Goal: Task Accomplishment & Management: Use online tool/utility

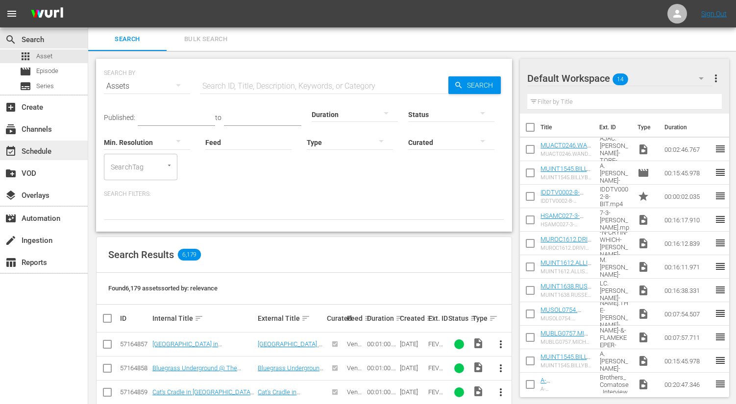
click at [52, 149] on div "event_available Schedule" at bounding box center [27, 150] width 55 height 9
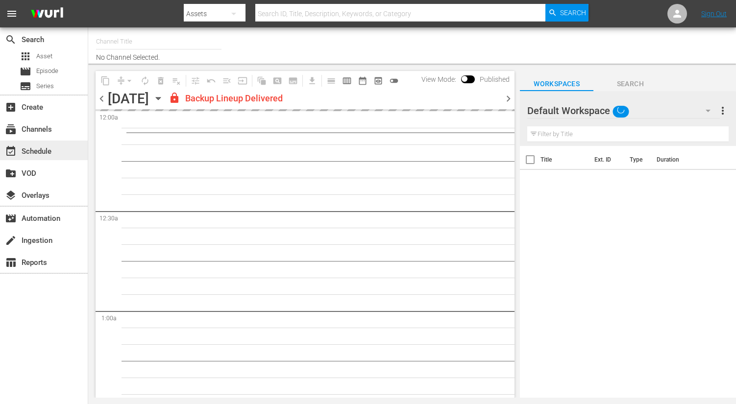
type input "DittyTV (1103)"
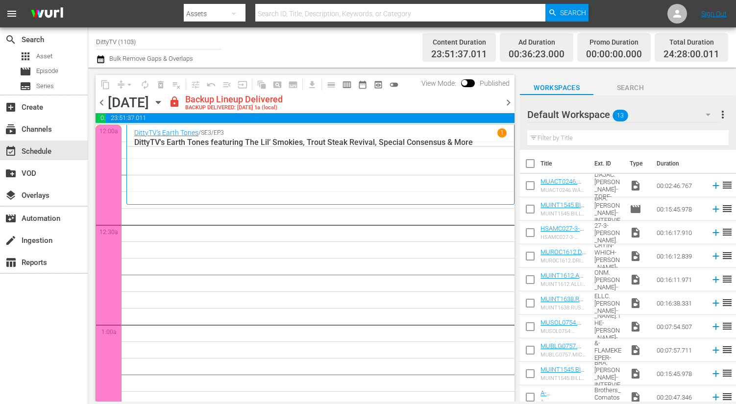
click at [510, 103] on span "chevron_right" at bounding box center [508, 103] width 12 height 12
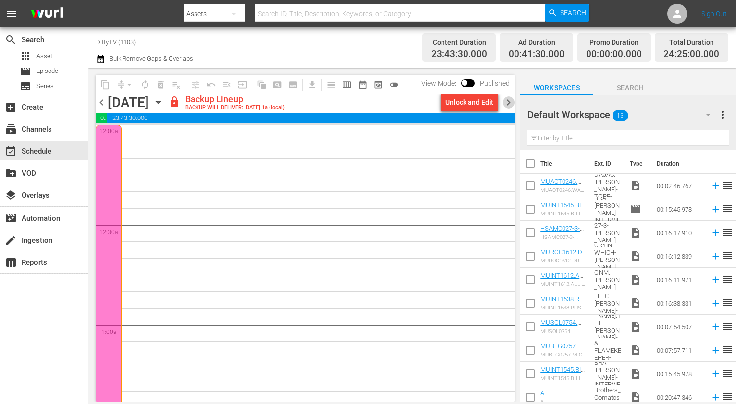
click at [512, 100] on span "chevron_right" at bounding box center [508, 103] width 12 height 12
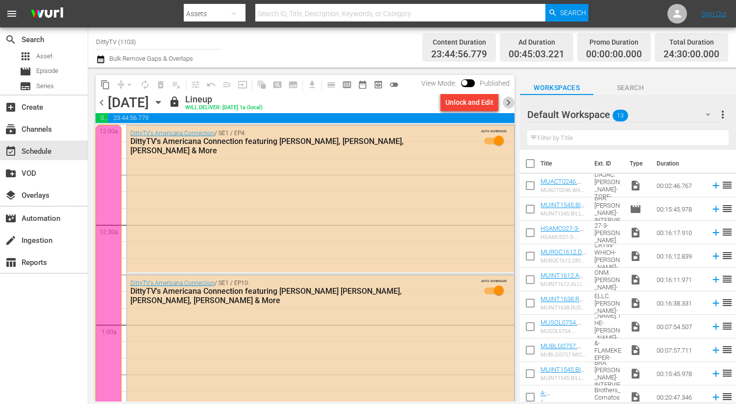
click at [512, 100] on span "chevron_right" at bounding box center [508, 103] width 12 height 12
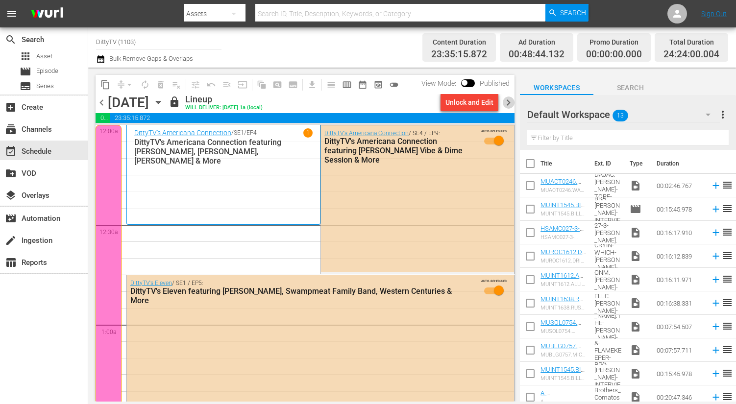
click at [512, 100] on span "chevron_right" at bounding box center [508, 103] width 12 height 12
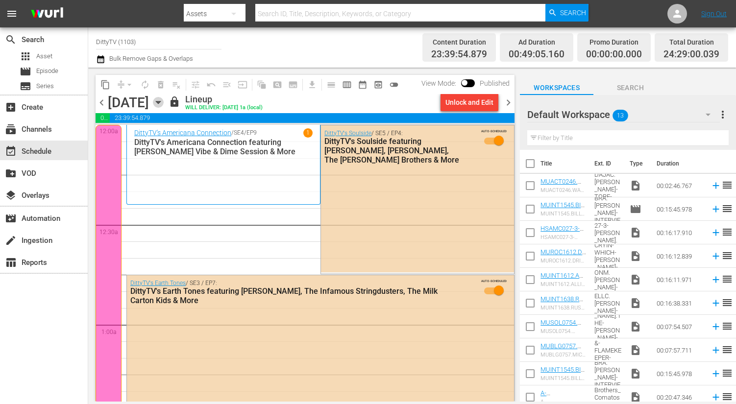
click at [164, 103] on icon "button" at bounding box center [158, 102] width 11 height 11
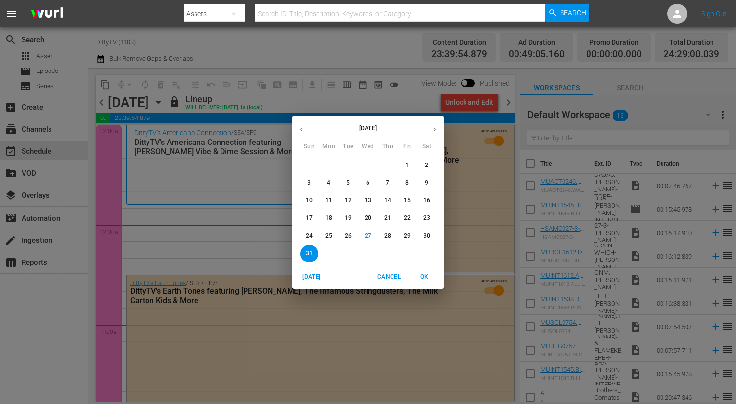
click at [389, 235] on p "28" at bounding box center [387, 236] width 7 height 8
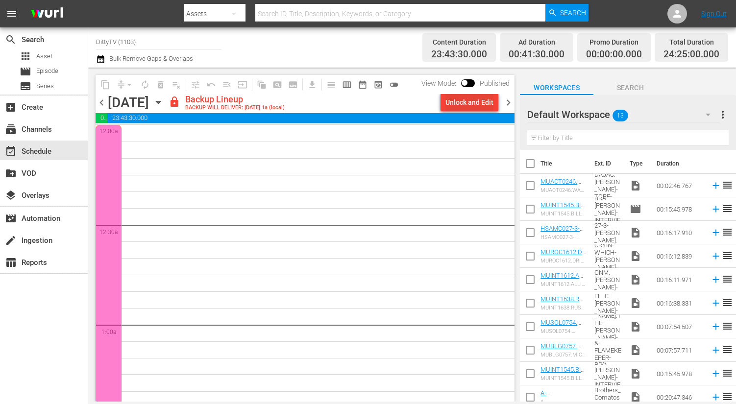
click at [461, 105] on div "Unlock and Edit" at bounding box center [469, 103] width 48 height 18
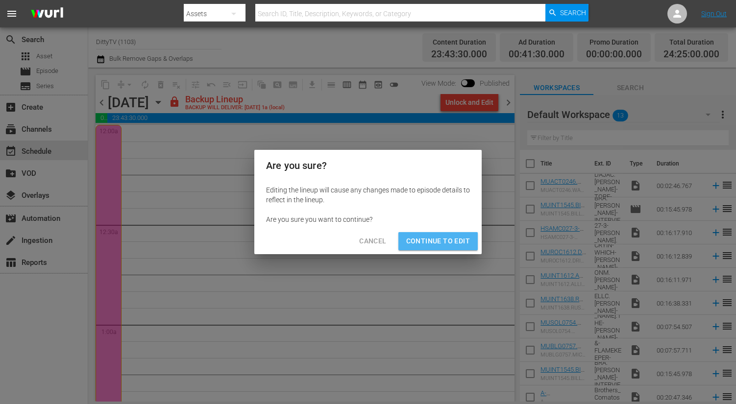
click at [448, 238] on span "Continue to Edit" at bounding box center [438, 241] width 64 height 12
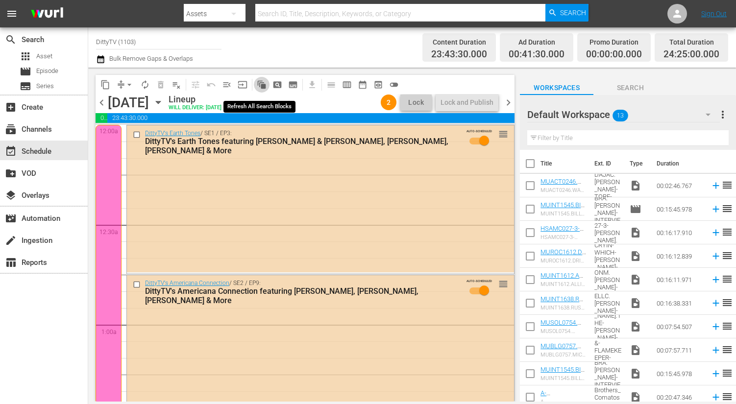
click at [261, 87] on span "auto_awesome_motion_outlined" at bounding box center [262, 85] width 10 height 10
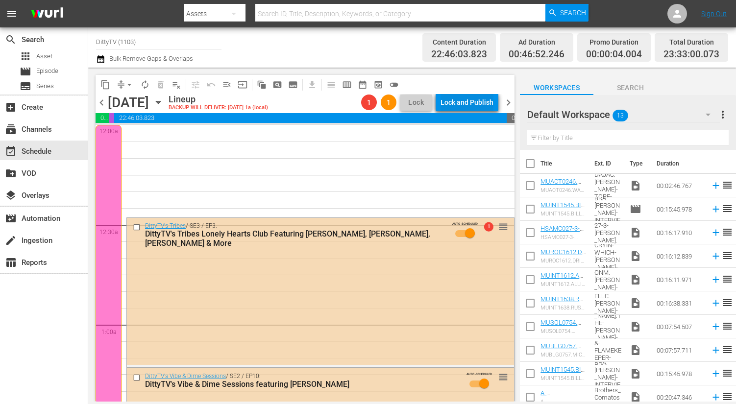
click at [453, 102] on div "Lock and Publish" at bounding box center [467, 103] width 53 height 18
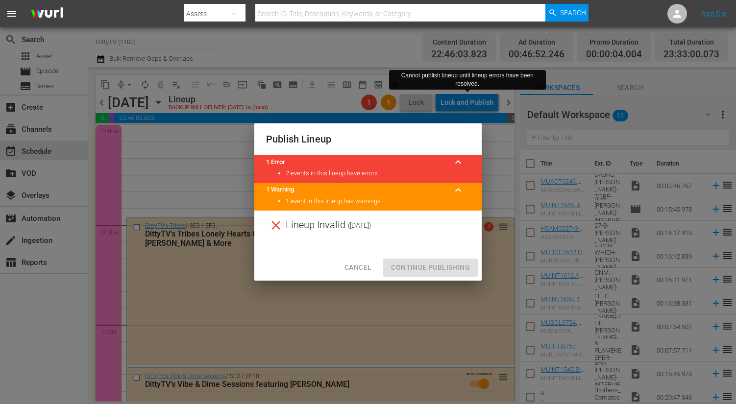
click at [366, 270] on span "Cancel" at bounding box center [357, 268] width 27 height 12
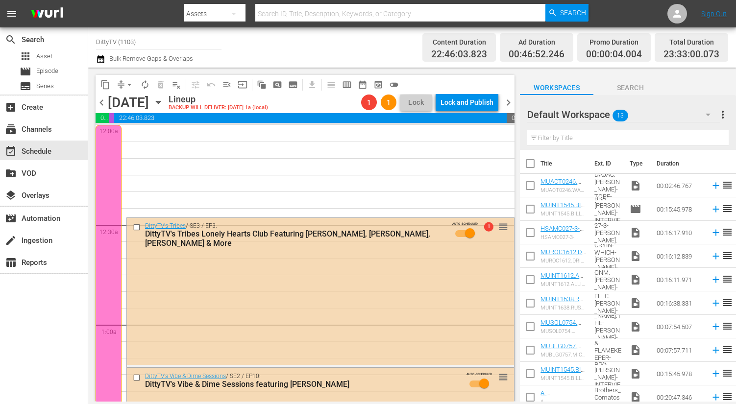
click at [509, 99] on span "chevron_right" at bounding box center [508, 103] width 12 height 12
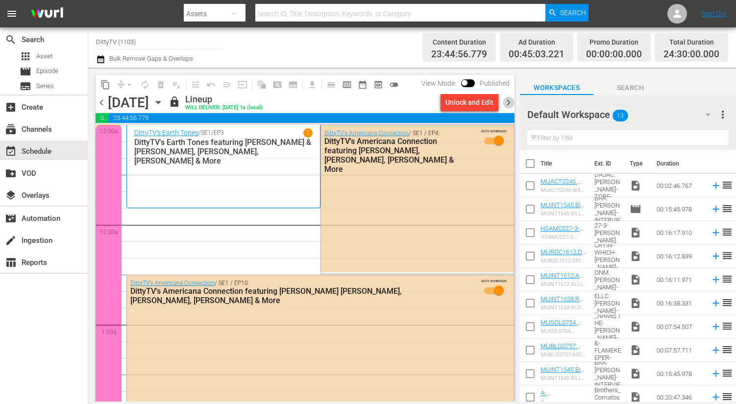
click at [509, 103] on span "chevron_right" at bounding box center [508, 103] width 12 height 12
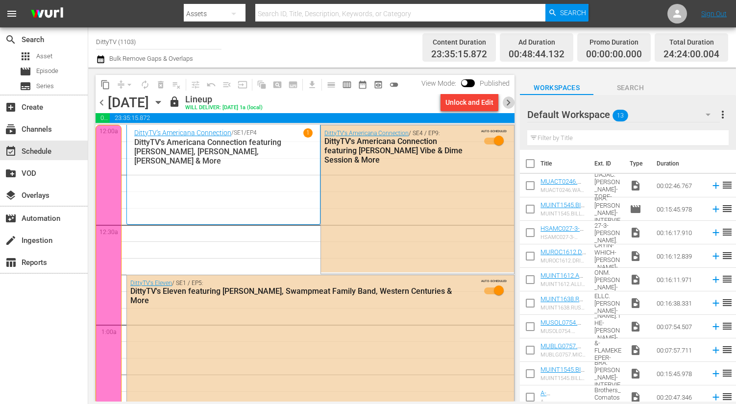
click at [509, 103] on span "chevron_right" at bounding box center [508, 103] width 12 height 12
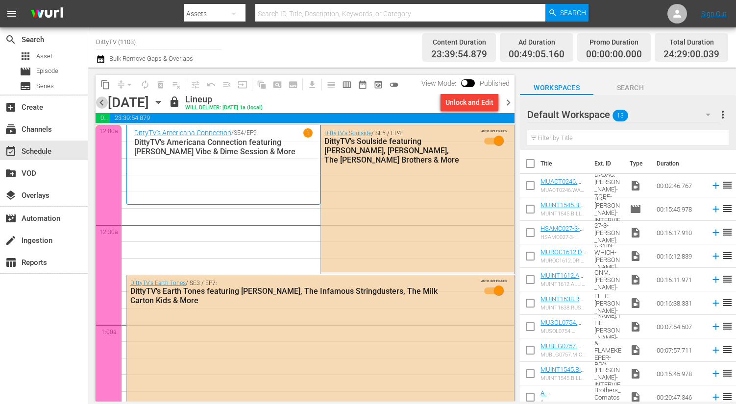
click at [101, 102] on span "chevron_left" at bounding box center [102, 103] width 12 height 12
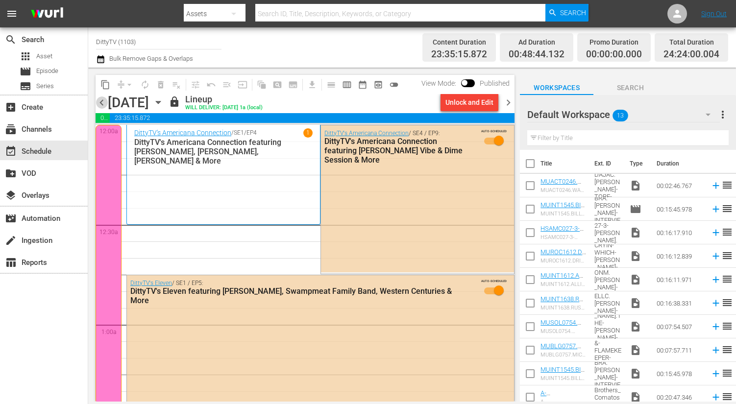
click at [97, 103] on span "chevron_left" at bounding box center [102, 103] width 12 height 12
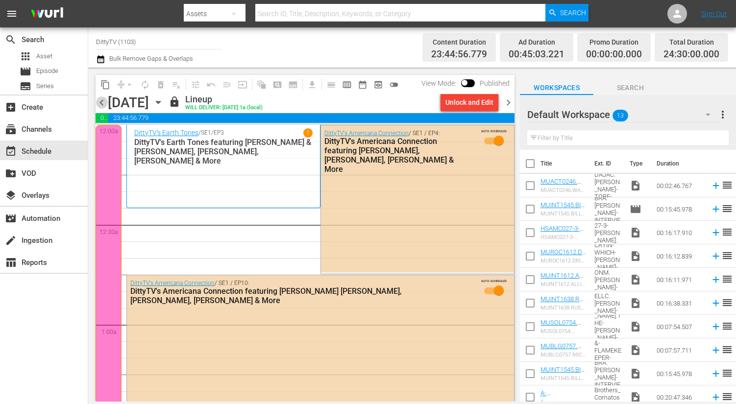
click at [97, 103] on span "chevron_left" at bounding box center [102, 103] width 12 height 12
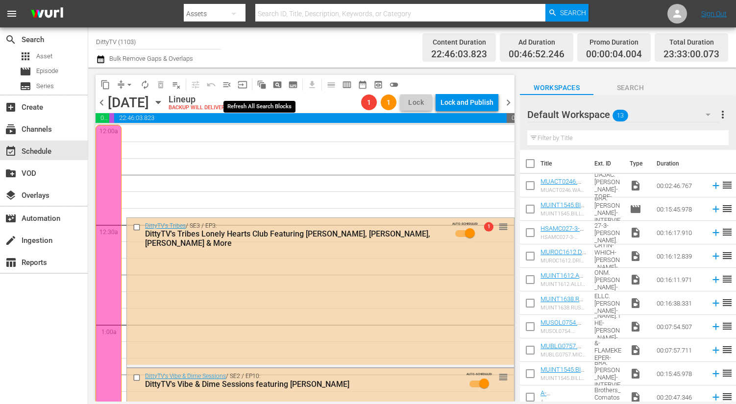
click at [263, 80] on span "auto_awesome_motion_outlined" at bounding box center [262, 85] width 10 height 10
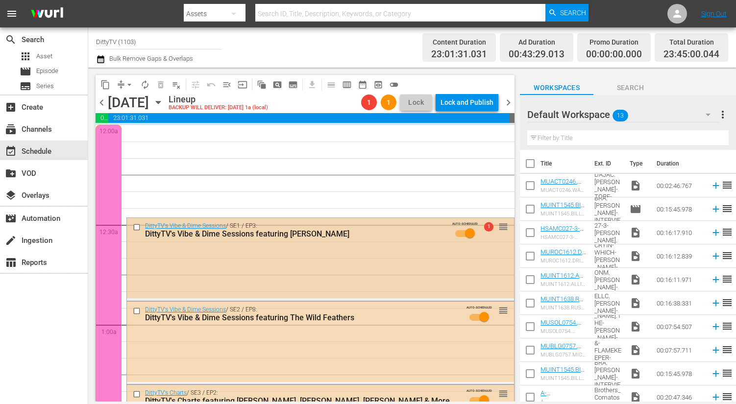
click at [274, 225] on div "DittyTV's Vibe & Dime Sessions / SE1 / EP3: DittyTV's Vibe & Dime Sessions feat…" at bounding box center [299, 230] width 309 height 16
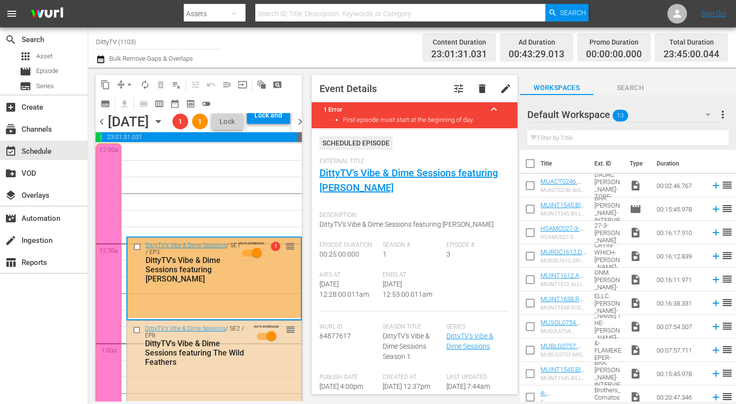
click at [308, 159] on span "Event Details tune delete edit 1 Error keyboard_arrow_up First episode must sta…" at bounding box center [412, 235] width 216 height 334
click at [106, 128] on span "chevron_left" at bounding box center [102, 122] width 12 height 12
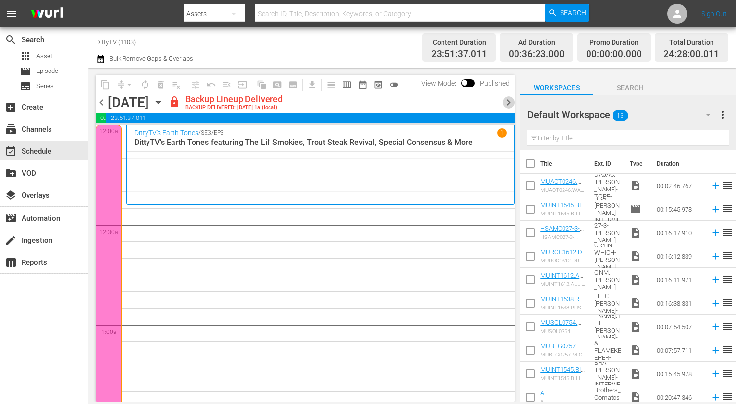
click at [508, 102] on span "chevron_right" at bounding box center [508, 103] width 12 height 12
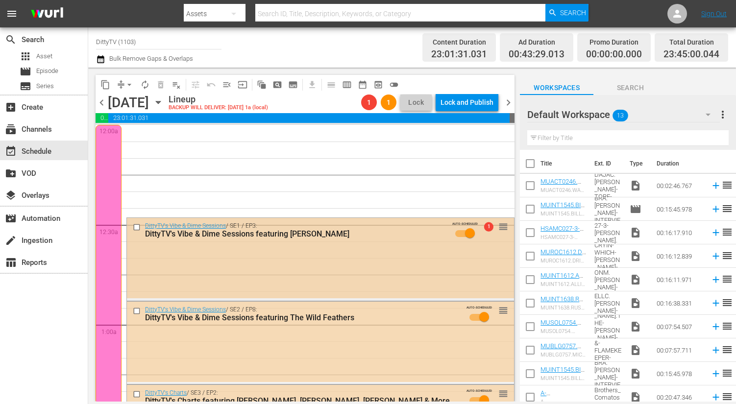
click at [170, 243] on div "DittyTV's Vibe & Dime Sessions / SE1 / EP3: DittyTV's Vibe & Dime Sessions feat…" at bounding box center [320, 232] width 387 height 29
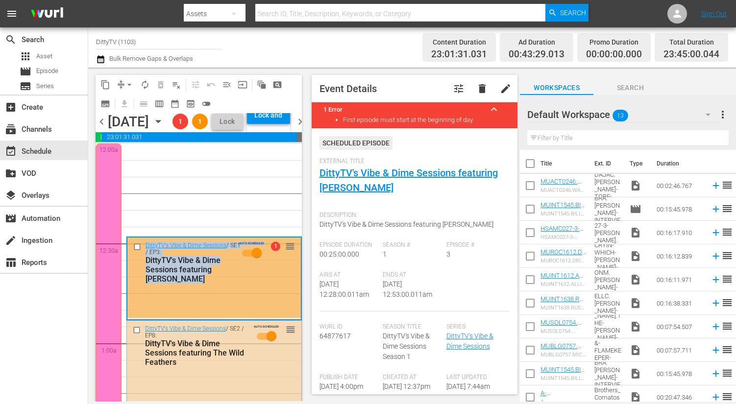
drag, startPoint x: 244, startPoint y: 294, endPoint x: 244, endPoint y: 203, distance: 90.2
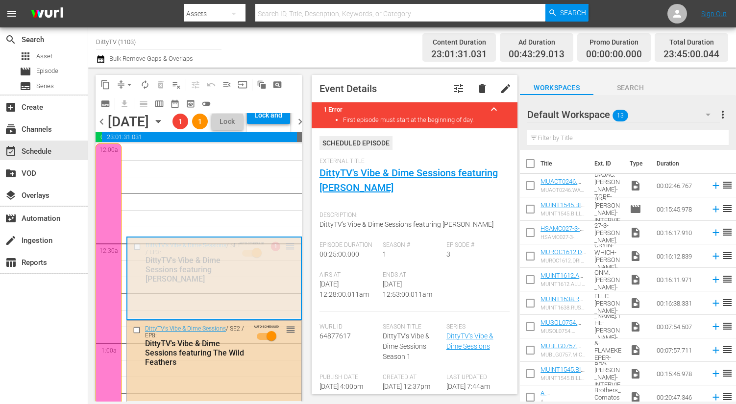
drag, startPoint x: 292, startPoint y: 276, endPoint x: 291, endPoint y: 190, distance: 86.2
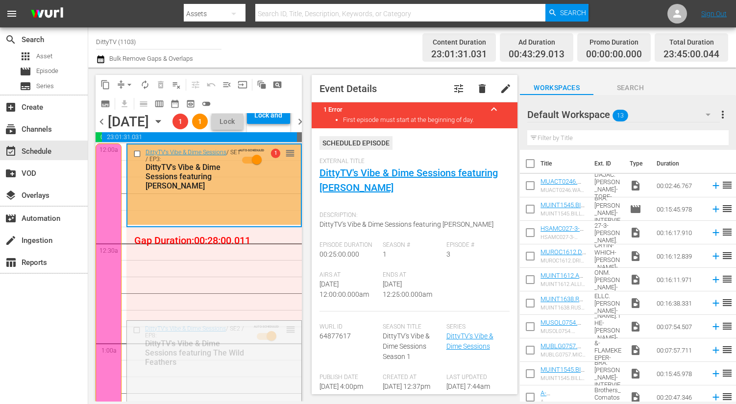
drag, startPoint x: 292, startPoint y: 360, endPoint x: 294, endPoint y: 270, distance: 90.2
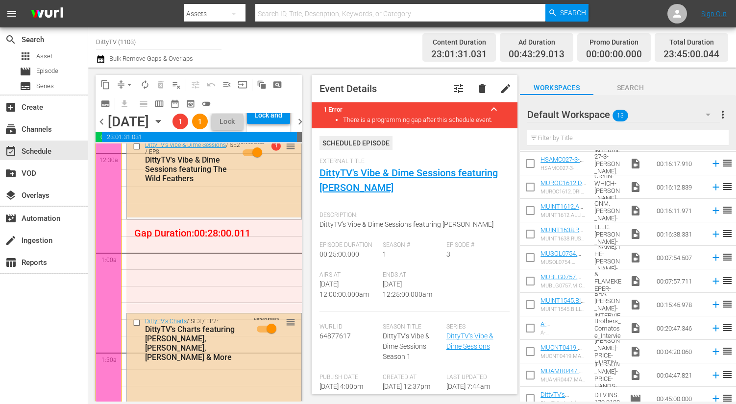
scroll to position [76, 0]
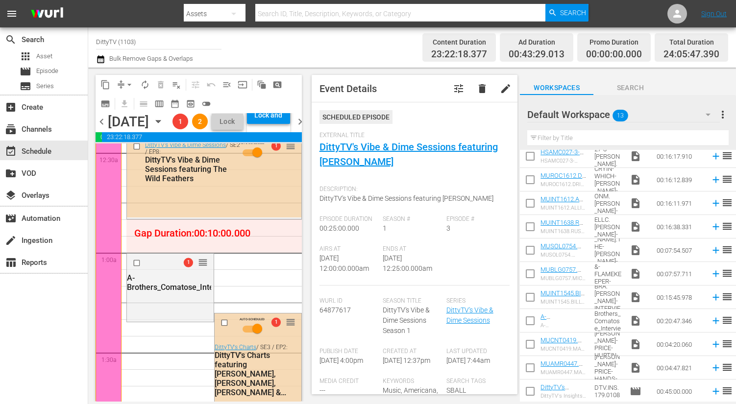
drag, startPoint x: 183, startPoint y: 305, endPoint x: 190, endPoint y: 264, distance: 42.2
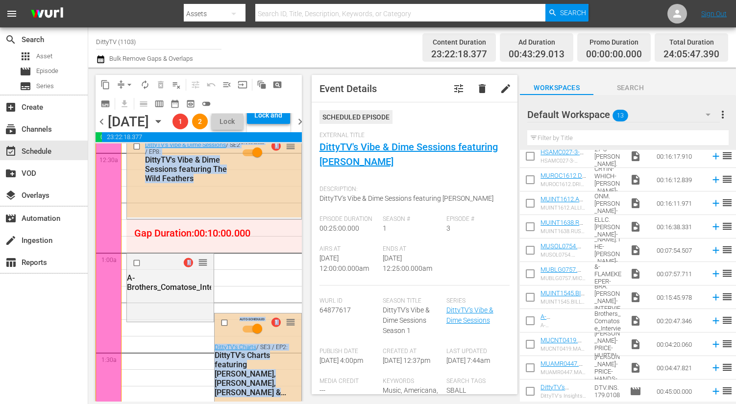
drag, startPoint x: 203, startPoint y: 288, endPoint x: 211, endPoint y: 261, distance: 27.6
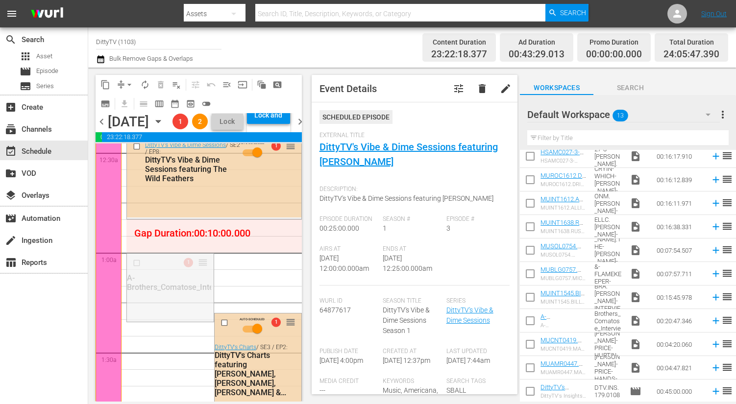
drag, startPoint x: 205, startPoint y: 290, endPoint x: 271, endPoint y: 252, distance: 75.9
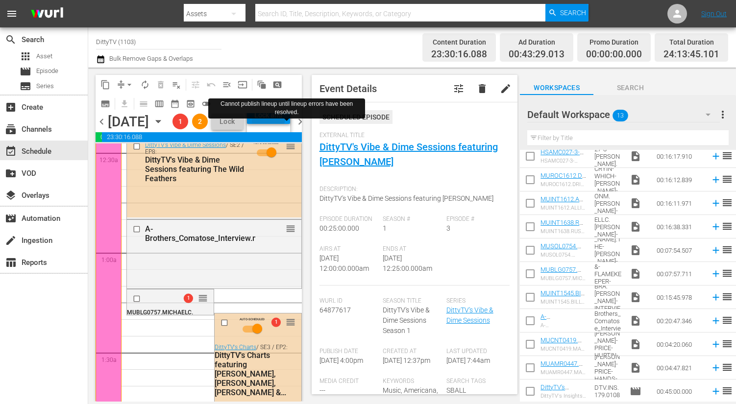
click at [285, 124] on div "Lock and Publish" at bounding box center [268, 115] width 33 height 18
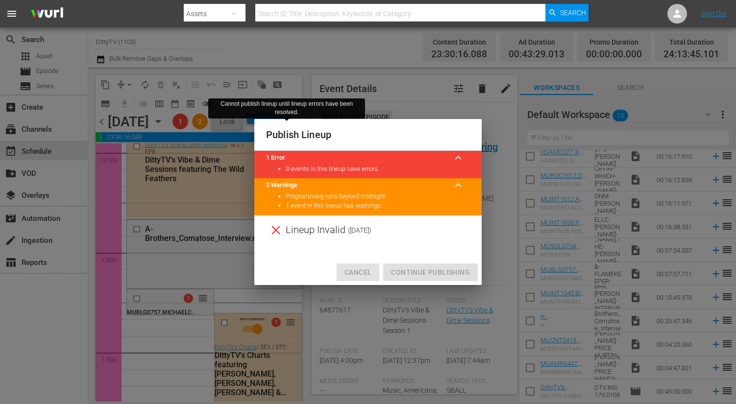
click at [359, 272] on span "Cancel" at bounding box center [357, 273] width 27 height 12
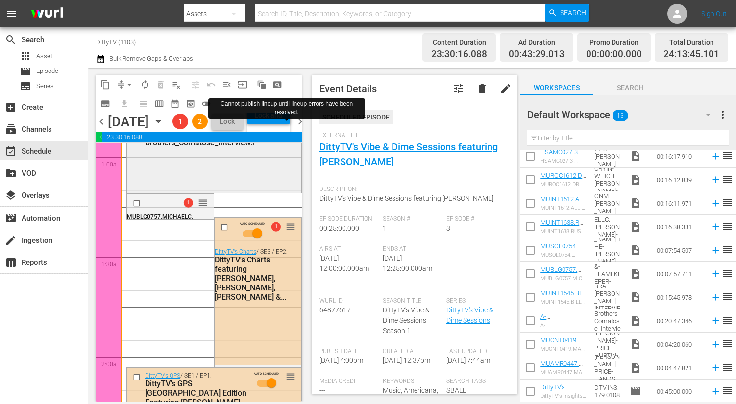
scroll to position [190, 0]
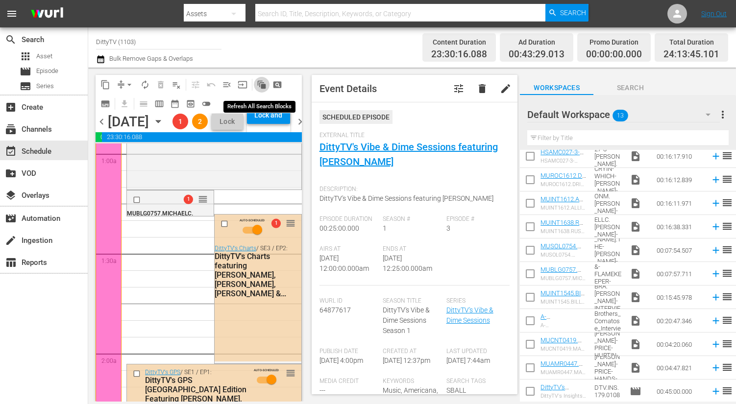
click at [263, 82] on span "auto_awesome_motion_outlined" at bounding box center [262, 85] width 10 height 10
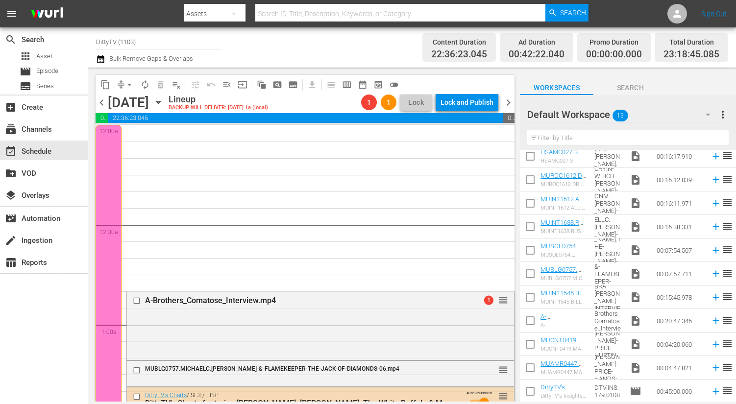
scroll to position [12, 0]
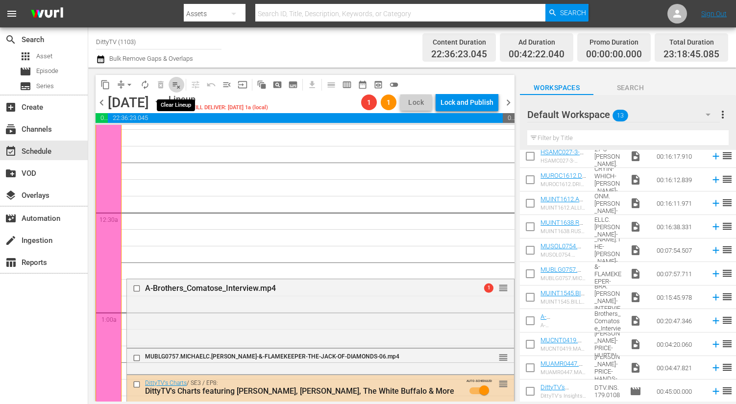
click at [184, 86] on button "playlist_remove_outlined" at bounding box center [177, 85] width 16 height 16
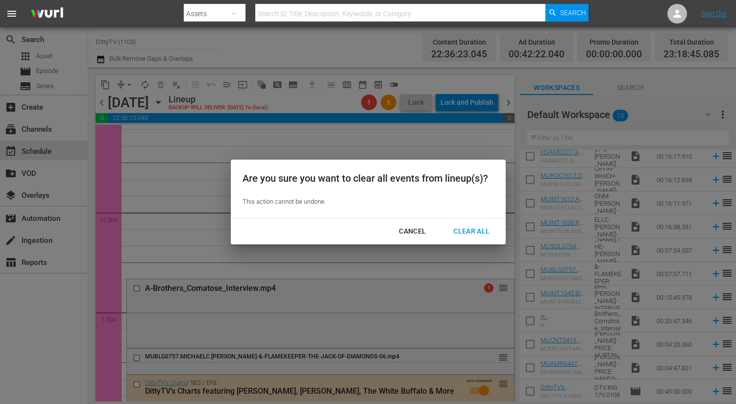
click at [471, 233] on div "Clear All" at bounding box center [471, 231] width 52 height 12
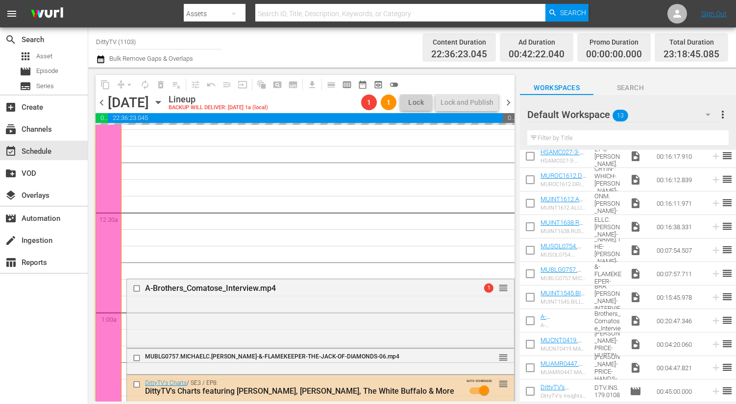
scroll to position [0, 0]
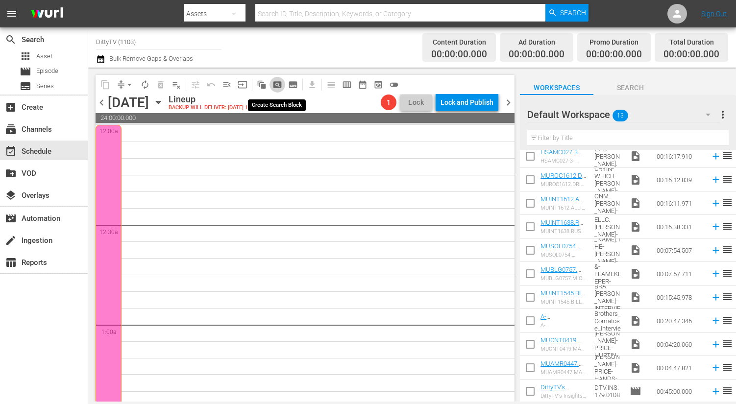
click at [277, 81] on span "pageview_outlined" at bounding box center [277, 85] width 10 height 10
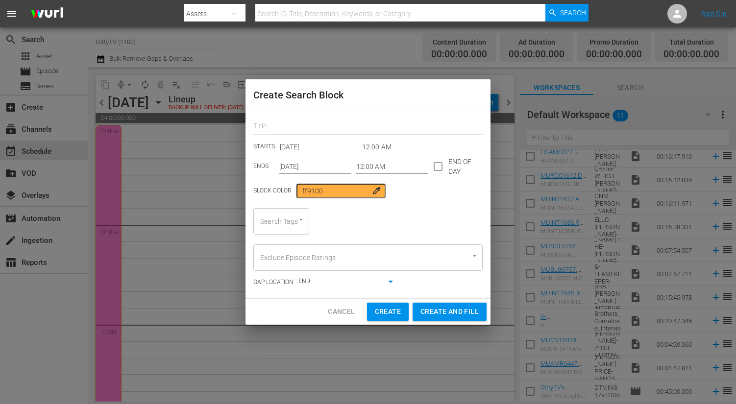
click at [437, 166] on input "checkbox" at bounding box center [438, 168] width 21 height 21
checkbox input "true"
click at [290, 230] on div "Search Tags" at bounding box center [281, 221] width 56 height 26
type input "s"
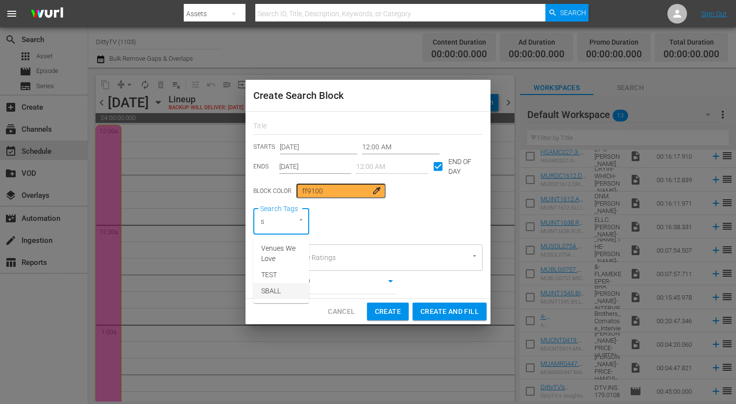
click at [284, 290] on li "SBALL" at bounding box center [281, 291] width 56 height 16
click at [443, 312] on span "Create and Fill" at bounding box center [449, 312] width 58 height 12
checkbox input "false"
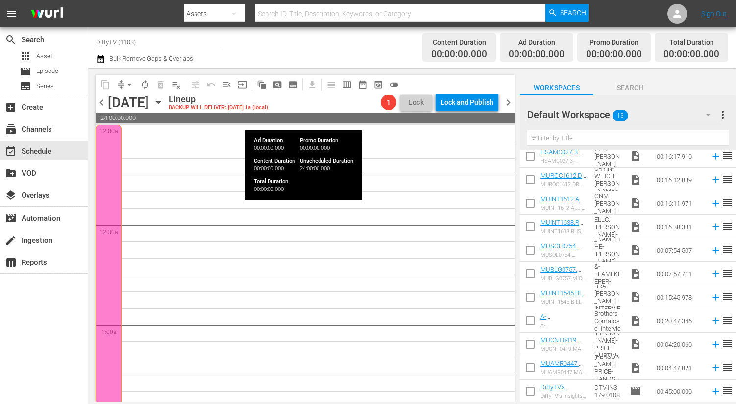
click at [483, 114] on span "24:00:00.000" at bounding box center [305, 118] width 419 height 10
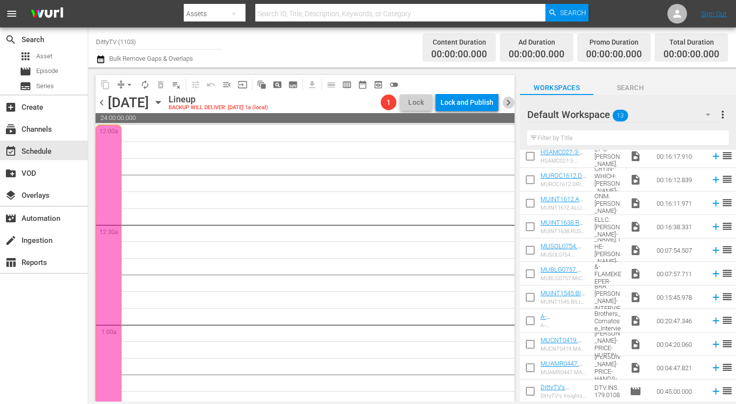
click at [507, 103] on span "chevron_right" at bounding box center [508, 103] width 12 height 12
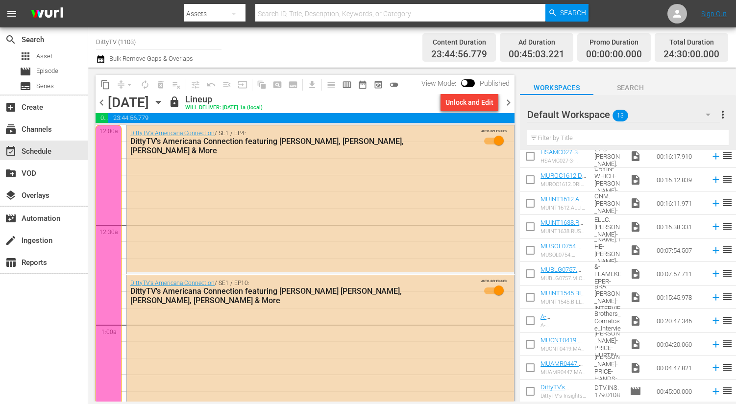
click at [104, 105] on span "chevron_left" at bounding box center [102, 103] width 12 height 12
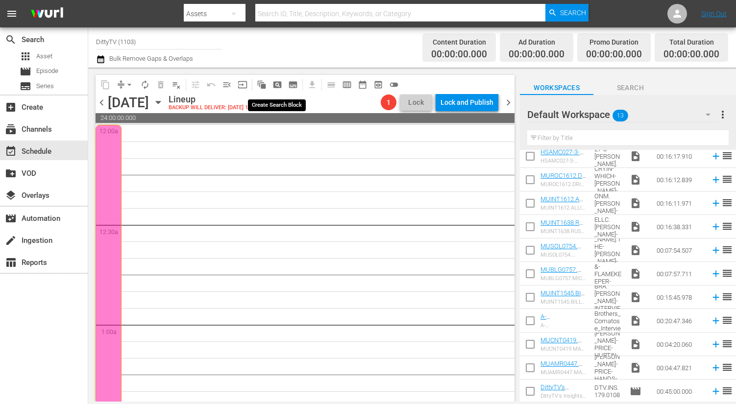
click at [275, 85] on span "pageview_outlined" at bounding box center [277, 85] width 10 height 10
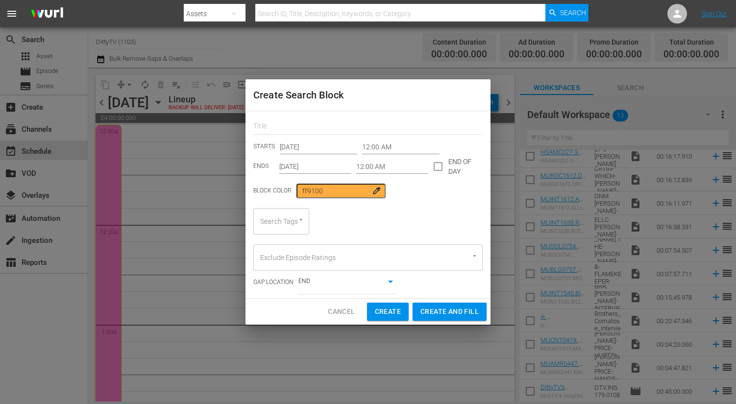
click at [435, 168] on input "checkbox" at bounding box center [438, 168] width 21 height 21
click at [298, 222] on icon "Open" at bounding box center [300, 219] width 7 height 7
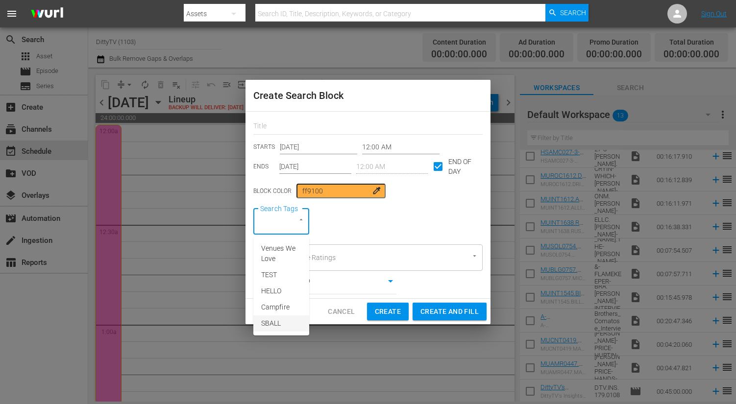
click at [274, 324] on span "SBALL" at bounding box center [271, 324] width 20 height 10
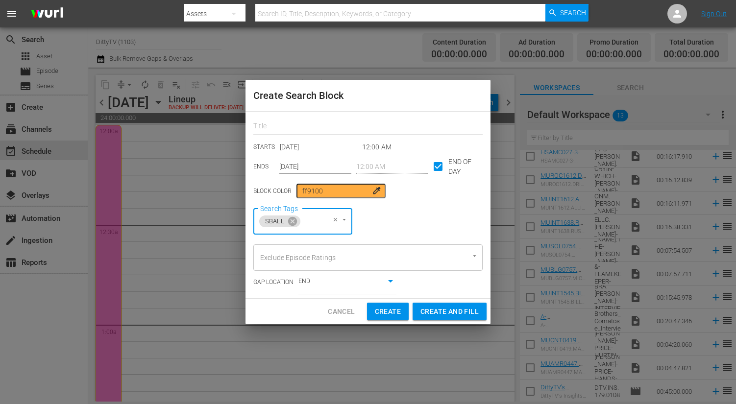
click at [393, 314] on span "Create" at bounding box center [388, 312] width 26 height 12
checkbox input "false"
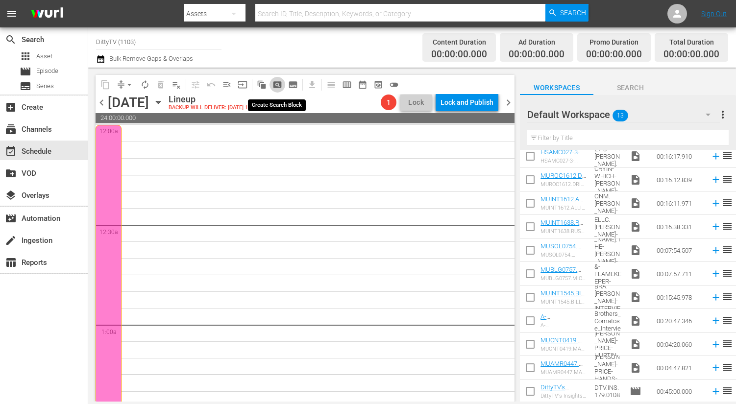
click at [279, 84] on span "pageview_outlined" at bounding box center [277, 85] width 10 height 10
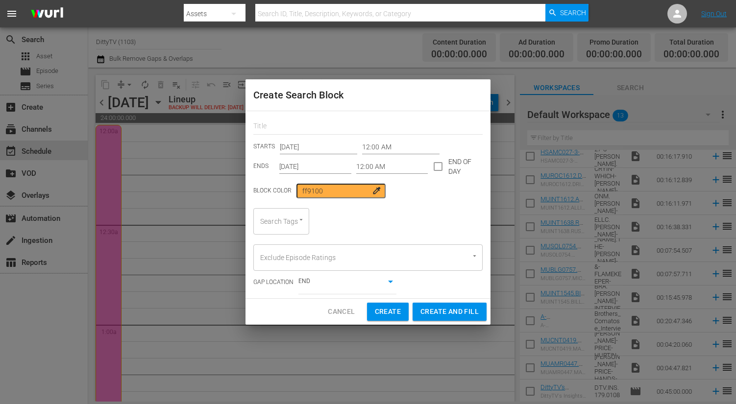
click at [398, 167] on input "12:00 AM" at bounding box center [392, 166] width 72 height 15
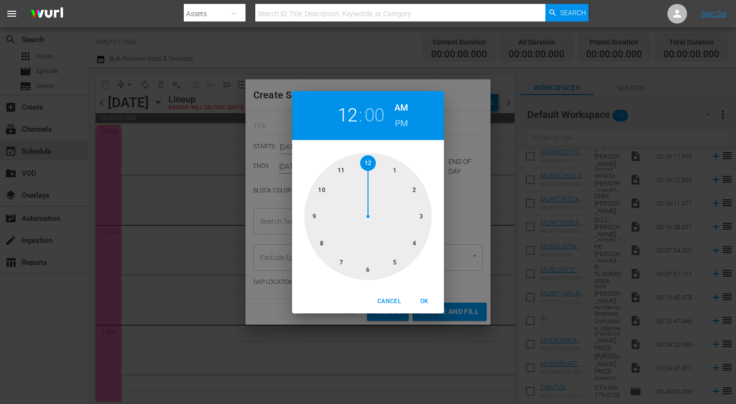
drag, startPoint x: 368, startPoint y: 162, endPoint x: 372, endPoint y: 154, distance: 9.0
click at [372, 154] on div at bounding box center [367, 216] width 127 height 127
click at [392, 297] on span "Cancel" at bounding box center [389, 301] width 24 height 10
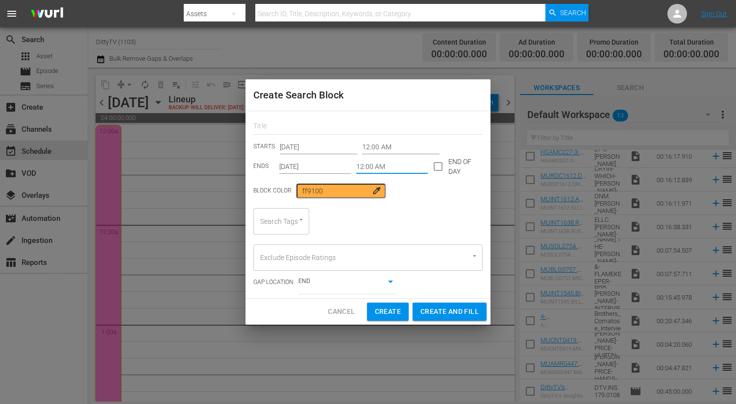
click at [379, 166] on input "12:00 AM" at bounding box center [392, 166] width 72 height 15
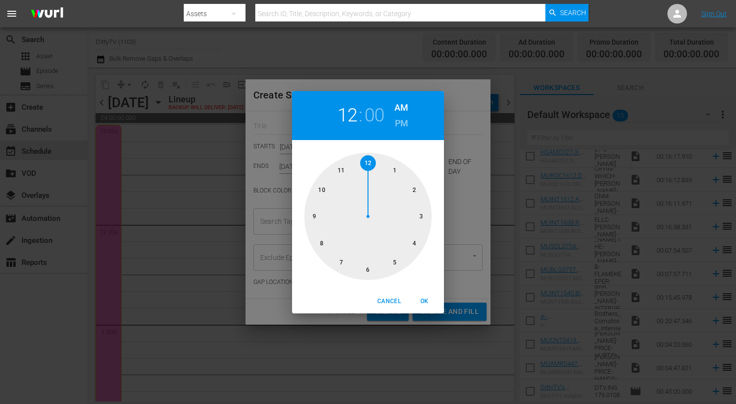
click at [471, 184] on div "12 : 00 AM PM 1 2 3 4 5 6 7 8 9 10 11 12 Cancel OK" at bounding box center [368, 202] width 736 height 404
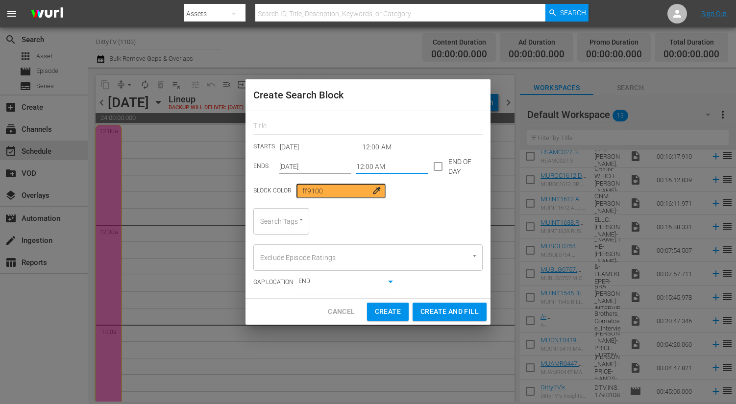
click at [381, 165] on input "12:00 AM" at bounding box center [392, 166] width 72 height 15
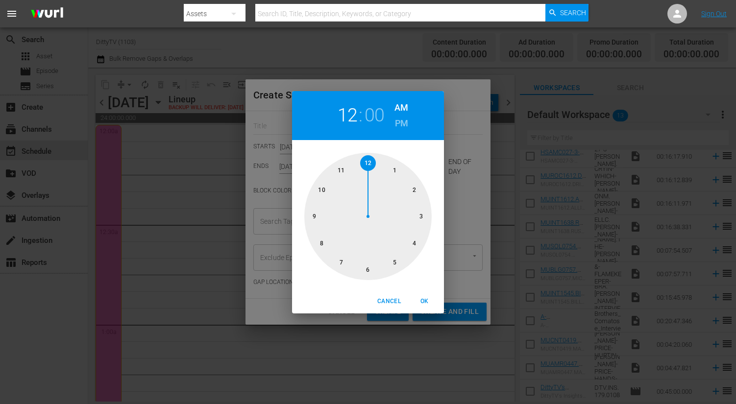
click at [401, 122] on h6 "PM" at bounding box center [401, 124] width 13 height 16
click at [476, 212] on div "12 : 00 AM PM 1 2 3 4 5 6 7 8 9 10 11 12 Cancel OK" at bounding box center [368, 202] width 736 height 404
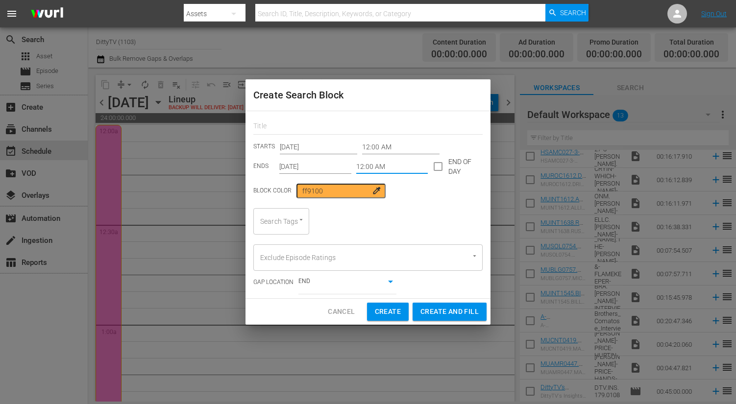
click at [438, 167] on input "checkbox" at bounding box center [438, 168] width 21 height 21
click at [435, 165] on input "checkbox" at bounding box center [438, 168] width 21 height 21
checkbox input "false"
click at [379, 163] on input "12:00 AM" at bounding box center [392, 166] width 72 height 15
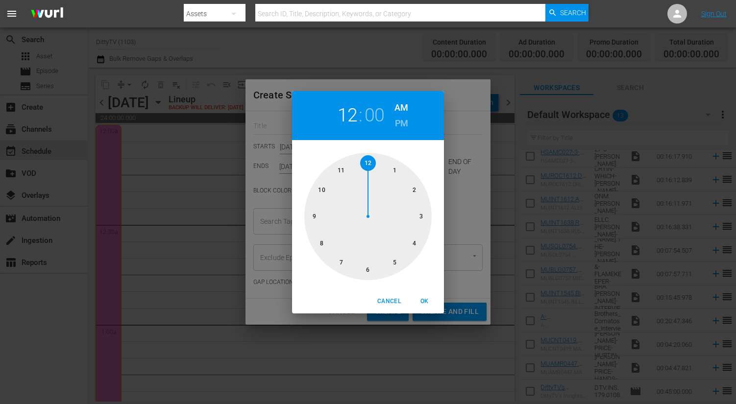
click at [396, 124] on h6 "PM" at bounding box center [401, 124] width 13 height 16
drag, startPoint x: 367, startPoint y: 161, endPoint x: 383, endPoint y: 158, distance: 16.5
click at [383, 158] on div at bounding box center [367, 216] width 127 height 127
click at [424, 304] on span "OK" at bounding box center [425, 301] width 24 height 10
type input "12:00 PM"
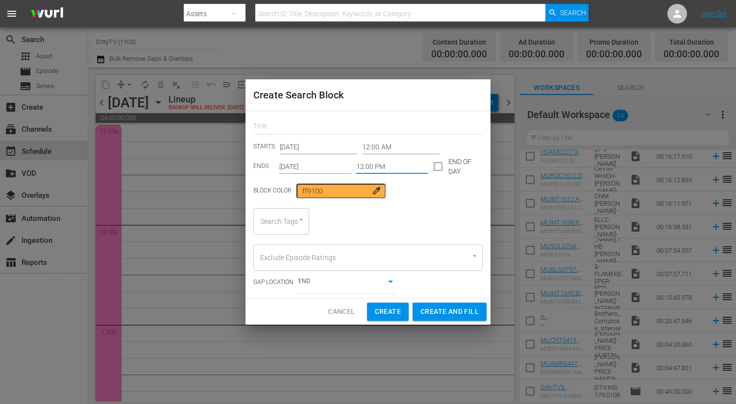
click at [436, 166] on input "checkbox" at bounding box center [438, 168] width 21 height 21
checkbox input "true"
click at [447, 311] on span "Create and Fill" at bounding box center [449, 312] width 58 height 12
type input "12:00 AM"
checkbox input "false"
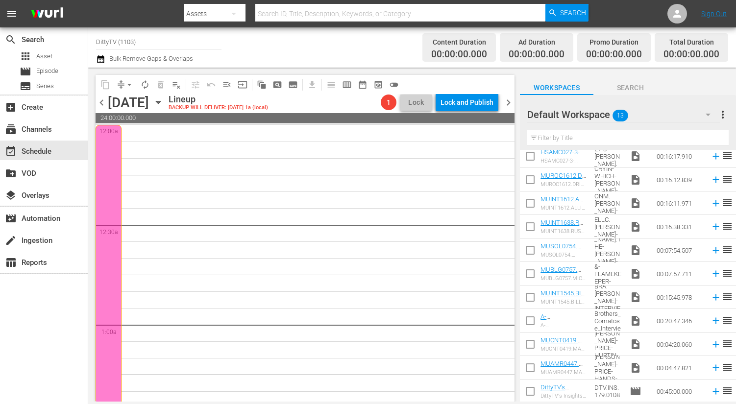
click at [103, 102] on span "chevron_left" at bounding box center [102, 103] width 12 height 12
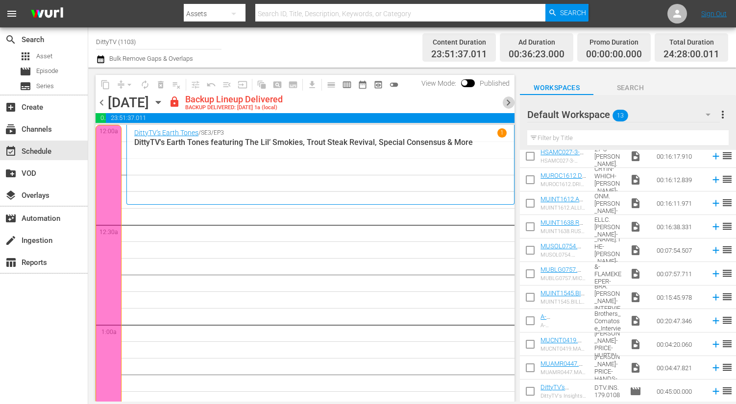
click at [508, 101] on span "chevron_right" at bounding box center [508, 103] width 12 height 12
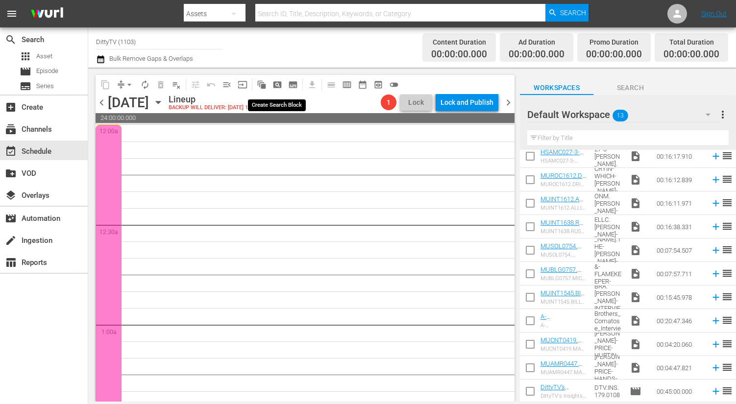
click at [278, 83] on span "pageview_outlined" at bounding box center [277, 85] width 10 height 10
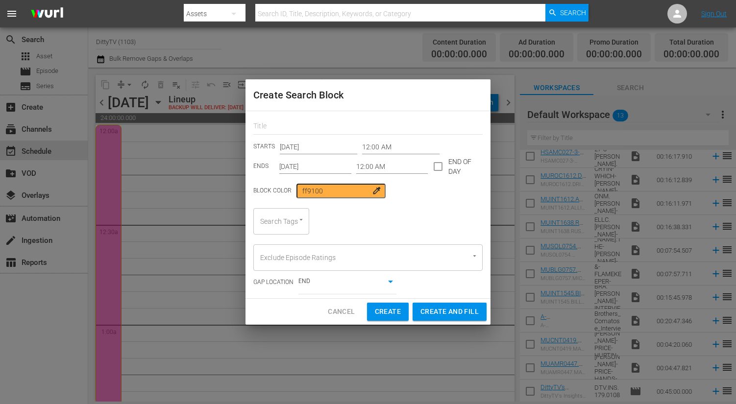
click at [377, 166] on input "12:00 AM" at bounding box center [392, 166] width 72 height 15
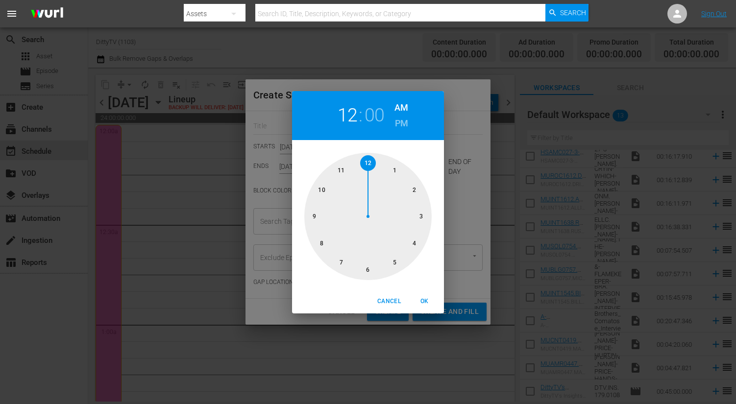
drag, startPoint x: 367, startPoint y: 161, endPoint x: 361, endPoint y: 148, distance: 14.0
click at [362, 148] on div "1 2 3 4 5 6 7 8 9 10 11 12" at bounding box center [368, 214] width 152 height 149
click at [401, 125] on h6 "PM" at bounding box center [401, 124] width 13 height 16
click at [427, 300] on span "OK" at bounding box center [425, 301] width 24 height 10
type input "12:00 PM"
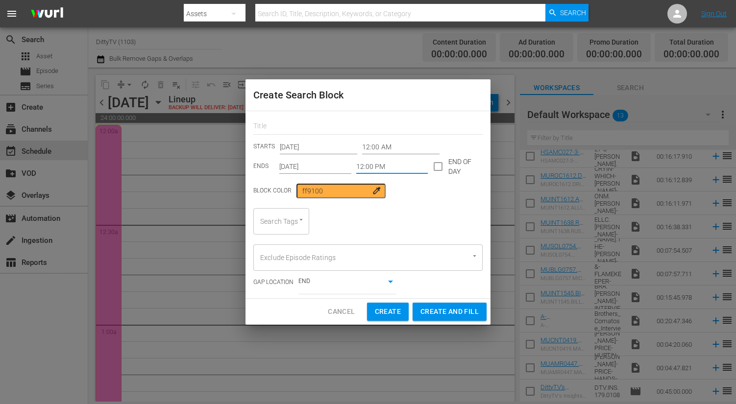
click at [375, 166] on input "12:00 PM" at bounding box center [392, 166] width 72 height 15
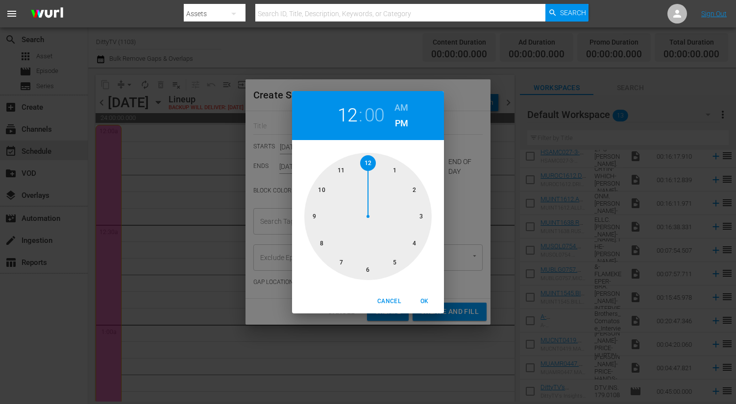
drag, startPoint x: 369, startPoint y: 162, endPoint x: 357, endPoint y: 163, distance: 12.3
click at [357, 163] on div at bounding box center [367, 216] width 127 height 127
click at [384, 297] on span "Cancel" at bounding box center [389, 301] width 24 height 10
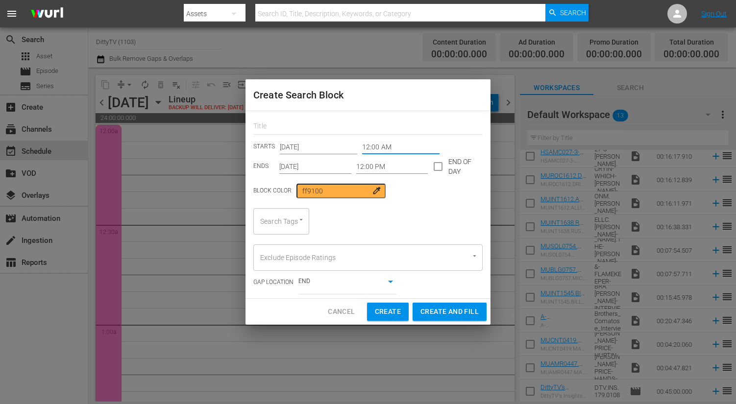
click at [406, 144] on input "12:00 AM" at bounding box center [400, 147] width 77 height 15
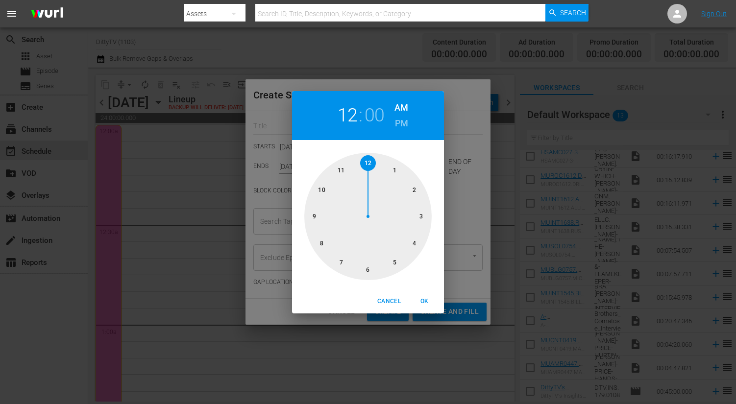
click at [457, 128] on div "12 : 00 AM PM 1 2 3 4 5 6 7 8 9 10 11 12 Cancel OK" at bounding box center [368, 202] width 736 height 404
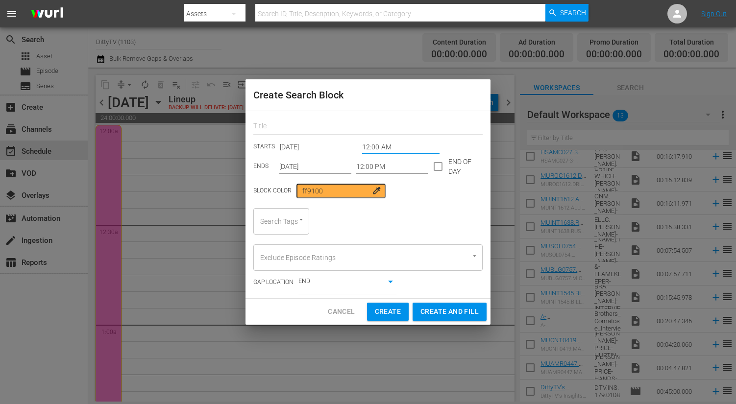
click at [390, 163] on input "12:00 PM" at bounding box center [392, 166] width 72 height 15
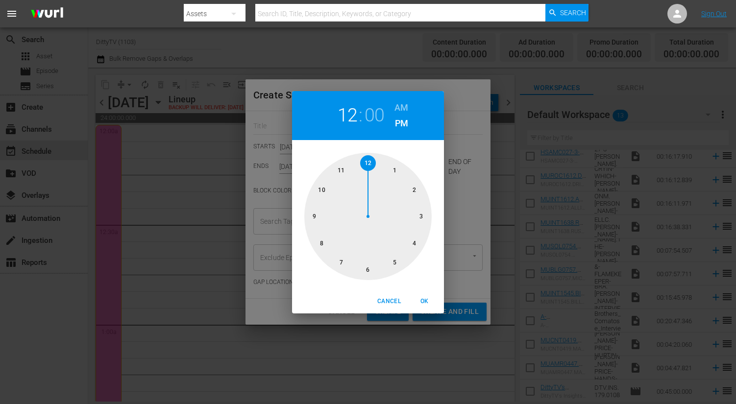
click at [390, 163] on div at bounding box center [367, 216] width 127 height 127
click at [467, 179] on div "01 : 00 AM PM 00 05 10 15 20 25 30 35 40 45 50 55 Cancel OK" at bounding box center [368, 202] width 736 height 404
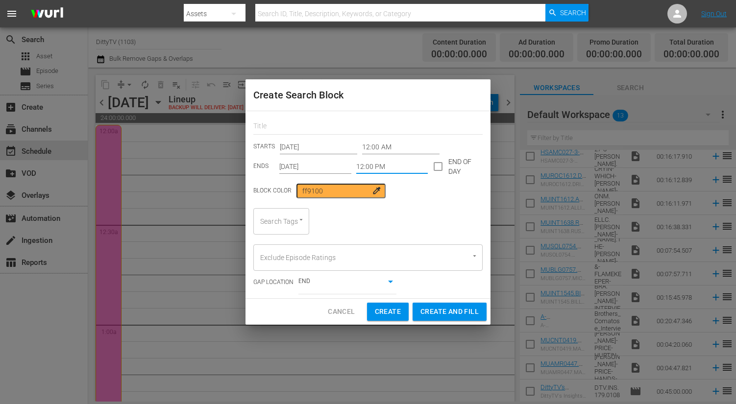
click at [437, 167] on input "checkbox" at bounding box center [438, 168] width 21 height 21
checkbox input "true"
click at [292, 223] on div at bounding box center [297, 220] width 18 height 10
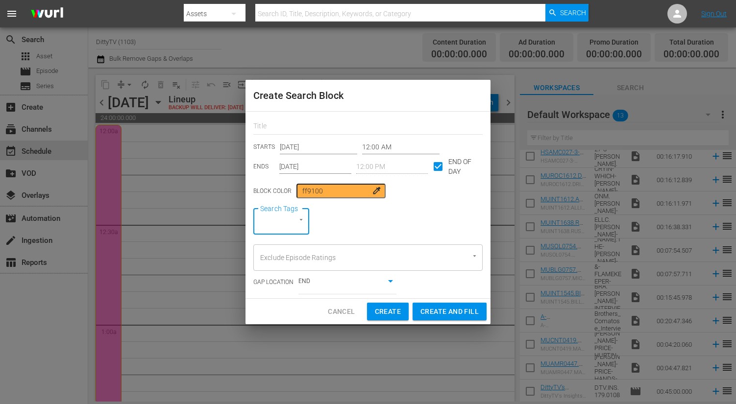
type input "s"
click at [284, 289] on li "SBALL" at bounding box center [281, 291] width 56 height 16
click at [451, 315] on span "Create and Fill" at bounding box center [449, 312] width 58 height 12
type input "12:00 AM"
checkbox input "false"
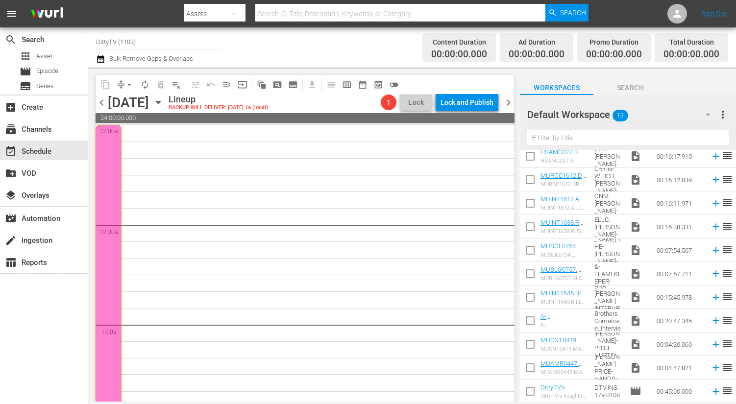
click at [508, 102] on span "chevron_right" at bounding box center [508, 103] width 12 height 12
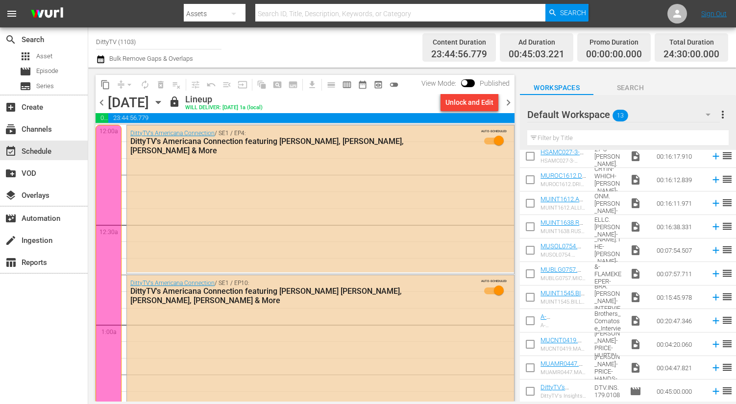
click at [98, 106] on span "chevron_left" at bounding box center [102, 103] width 12 height 12
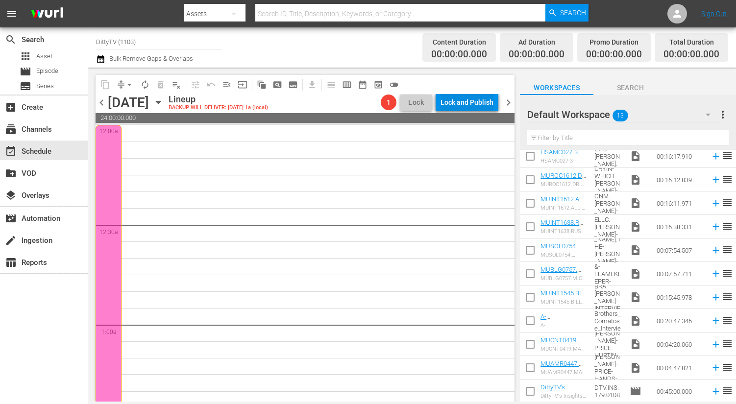
click at [477, 107] on div "Lock and Publish" at bounding box center [467, 103] width 53 height 18
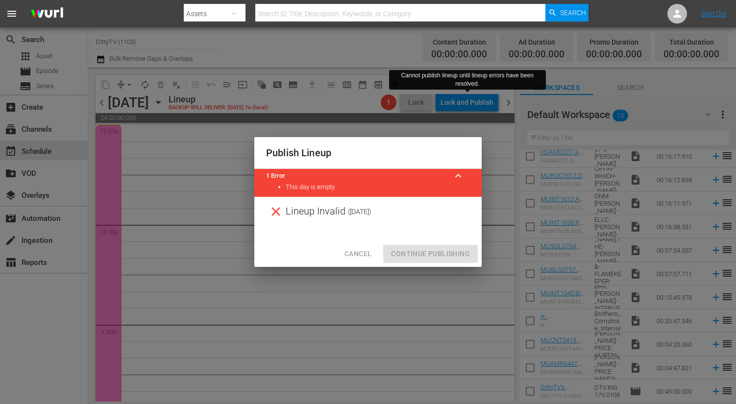
click at [367, 256] on span "Cancel" at bounding box center [357, 254] width 27 height 12
